Goal: Information Seeking & Learning: Check status

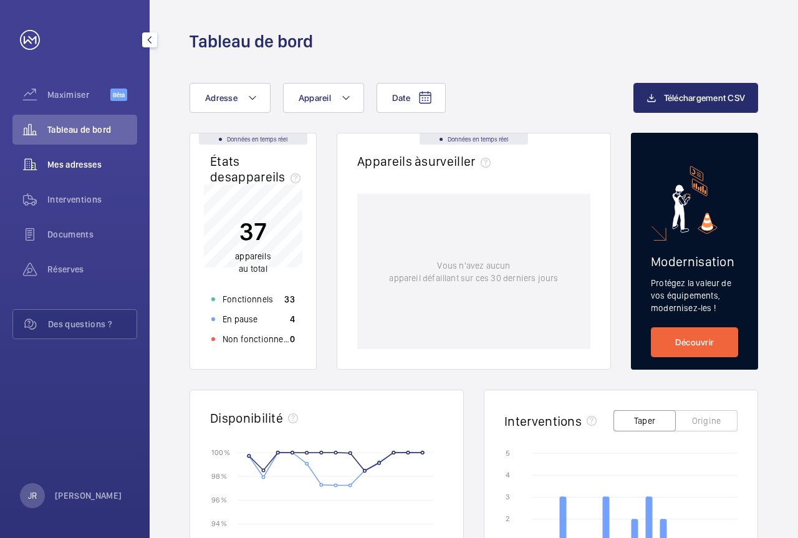
click at [82, 171] on div "Mes adresses" at bounding box center [74, 165] width 125 height 30
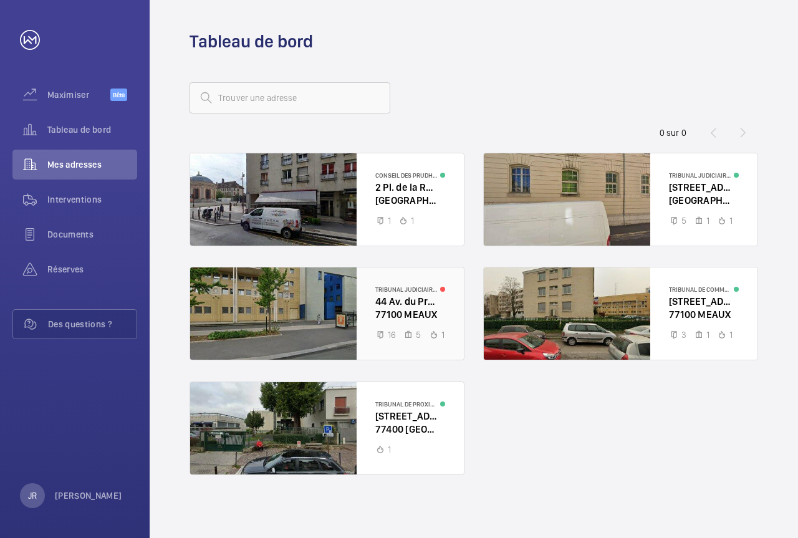
click at [406, 308] on div at bounding box center [327, 313] width 274 height 92
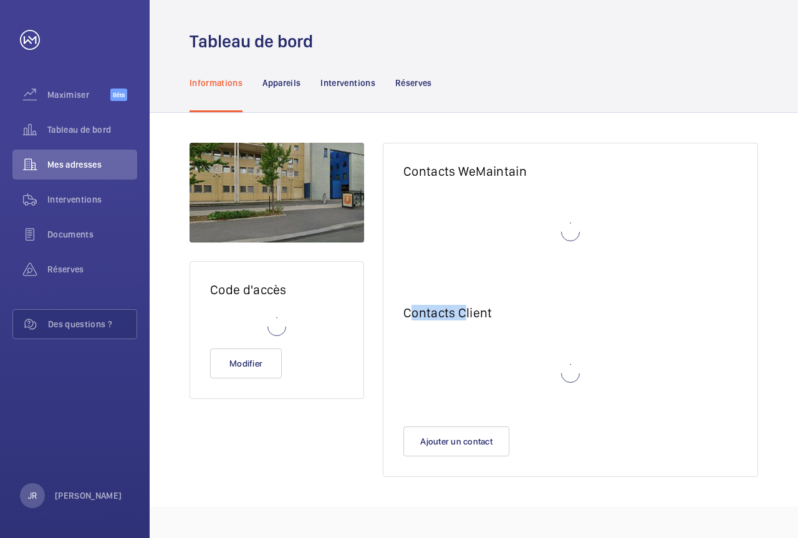
click at [406, 308] on wm-front-card "Contacts WeMaintain Contacts Client Ajouter un contact" at bounding box center [570, 310] width 375 height 334
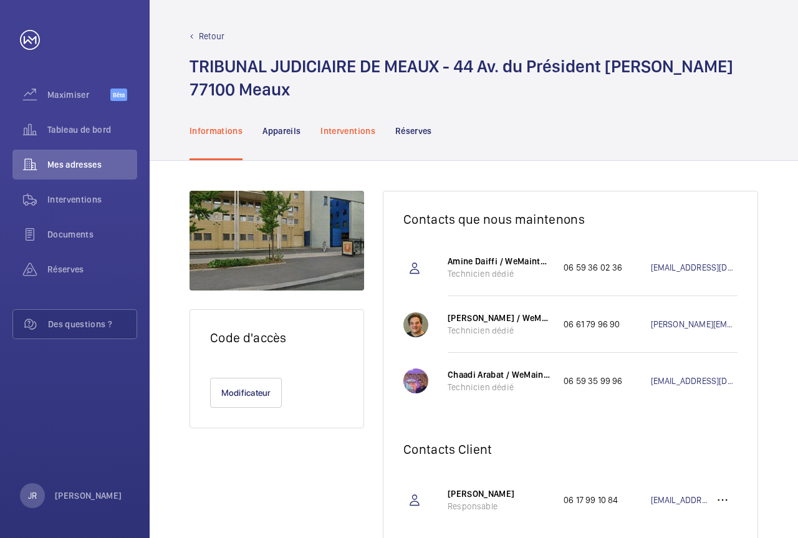
click at [367, 128] on font "Interventions" at bounding box center [347, 131] width 55 height 10
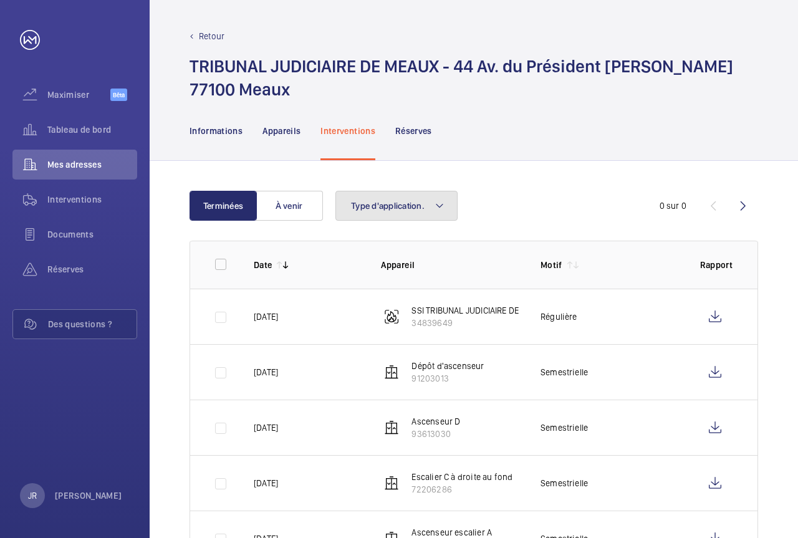
click at [405, 216] on button "Type d'application." at bounding box center [396, 206] width 122 height 30
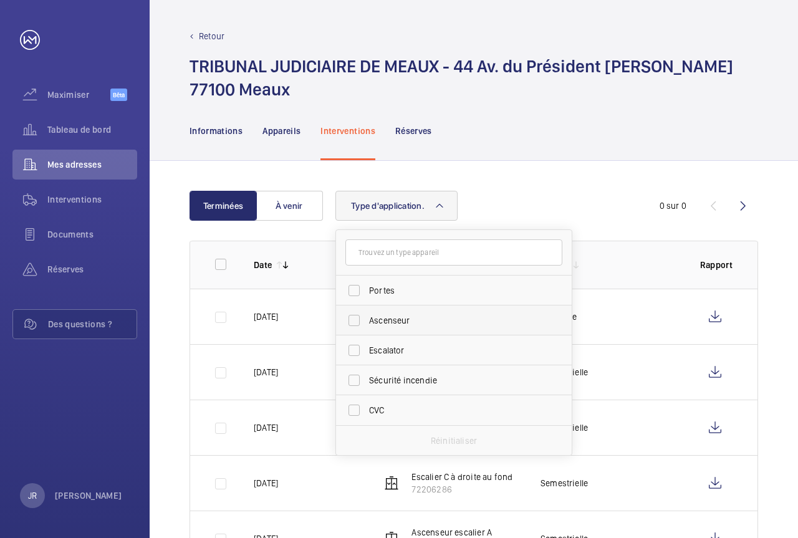
click at [409, 323] on span "Ascenseur" at bounding box center [454, 320] width 171 height 12
click at [367, 323] on input "Ascenseur" at bounding box center [354, 320] width 25 height 25
checkbox input "true"
click at [535, 138] on div "Informations Appareils Interventions Réserves" at bounding box center [473, 130] width 568 height 59
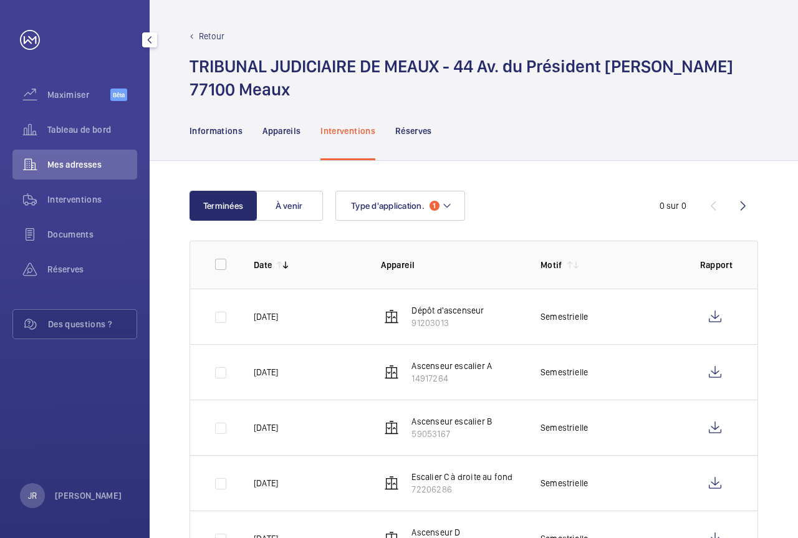
click at [204, 35] on font "Retour" at bounding box center [212, 36] width 26 height 10
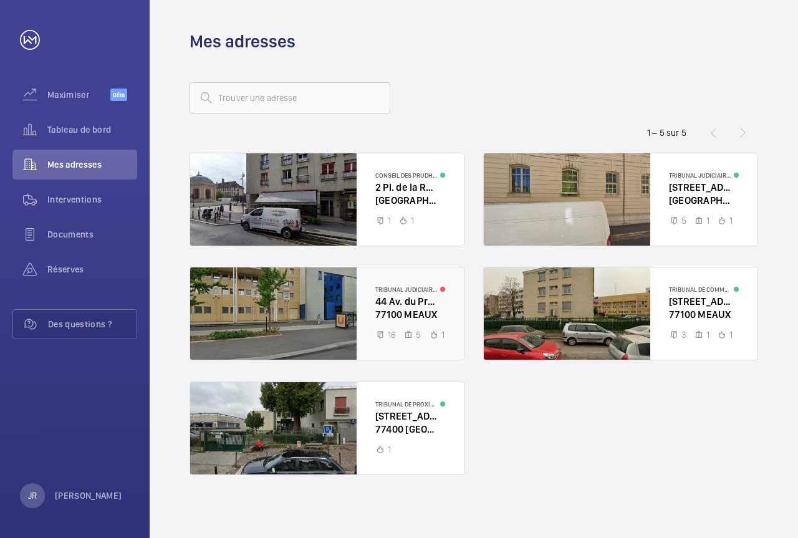
click at [380, 293] on div at bounding box center [327, 313] width 274 height 92
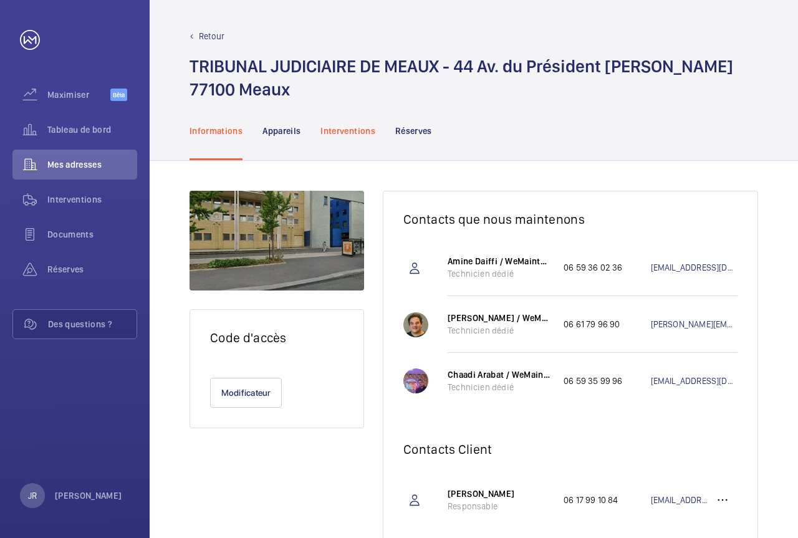
click at [353, 132] on font "Interventions" at bounding box center [347, 131] width 55 height 10
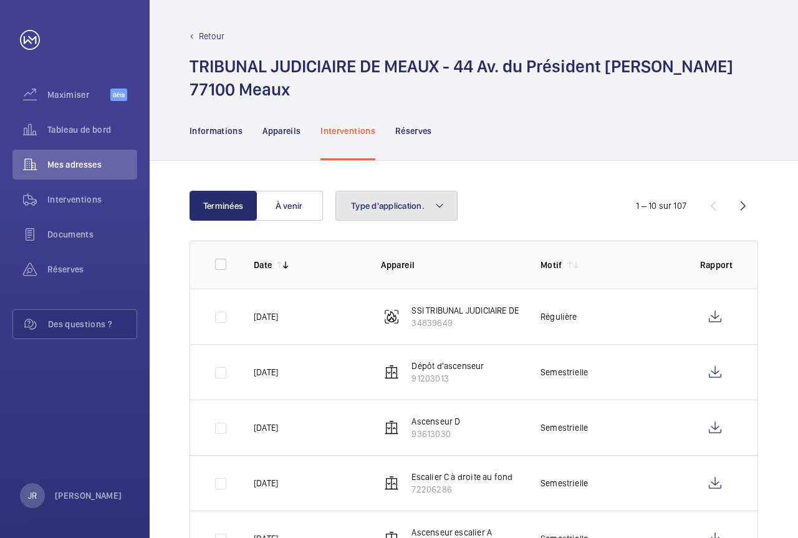
click at [371, 204] on font "Type d'application." at bounding box center [388, 206] width 74 height 10
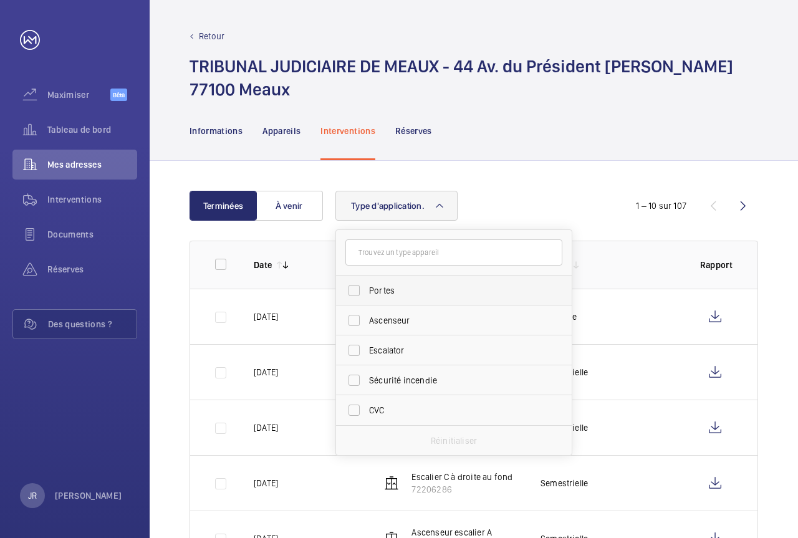
click at [353, 293] on label "Portes" at bounding box center [444, 291] width 217 height 30
click at [353, 293] on input "Portes" at bounding box center [354, 290] width 25 height 25
click at [463, 438] on font "Réinitialiser" at bounding box center [454, 441] width 50 height 10
click at [347, 283] on label "Portes" at bounding box center [444, 291] width 217 height 30
click at [347, 283] on input "Portes" at bounding box center [354, 290] width 25 height 25
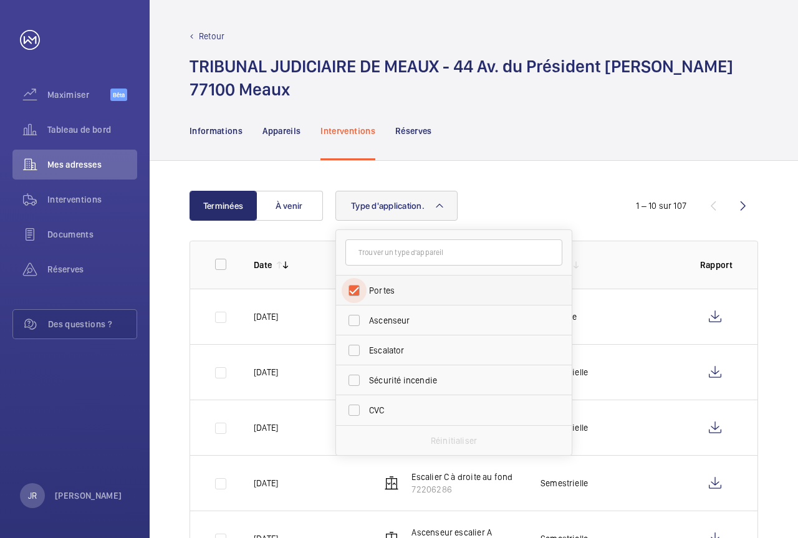
checkbox input "true"
click at [519, 136] on div "Informations Appareils Interventions Réserves" at bounding box center [473, 130] width 568 height 59
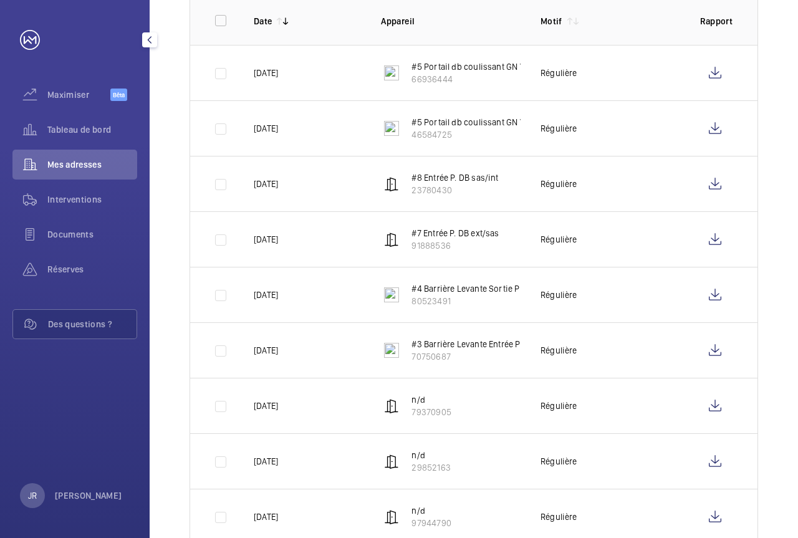
scroll to position [125, 0]
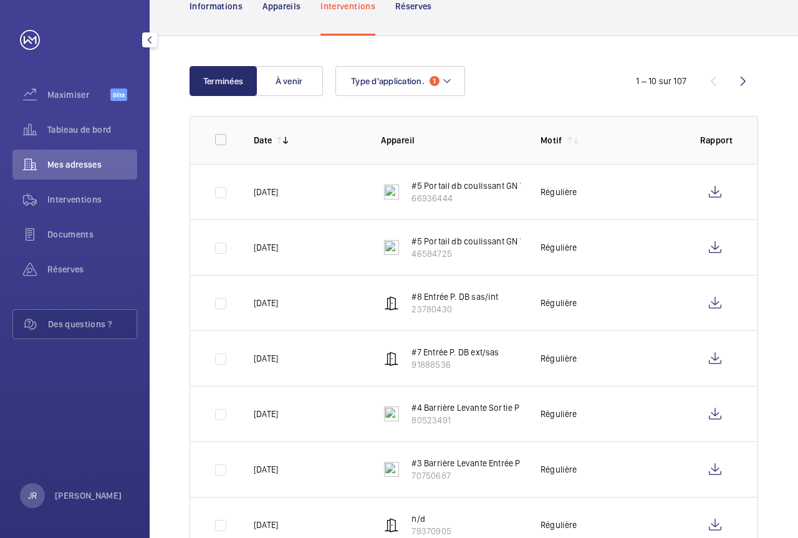
click at [71, 171] on div "Mes adresses" at bounding box center [74, 165] width 125 height 30
click at [77, 167] on font "Mes adresses" at bounding box center [74, 165] width 54 height 10
